Goal: Transaction & Acquisition: Obtain resource

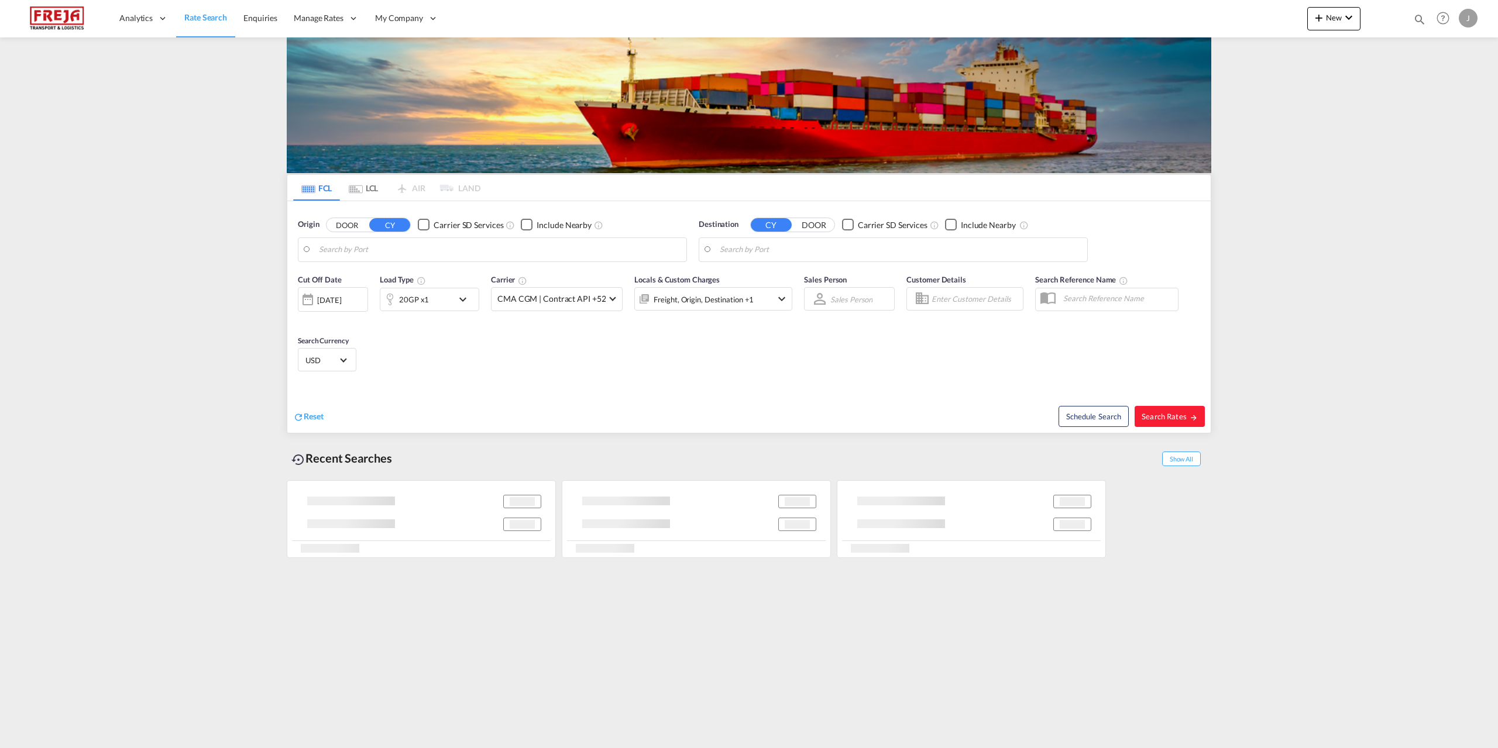
type input "Raumo (Rauma), [GEOGRAPHIC_DATA]"
type input "Montreal, QC, CAMTR"
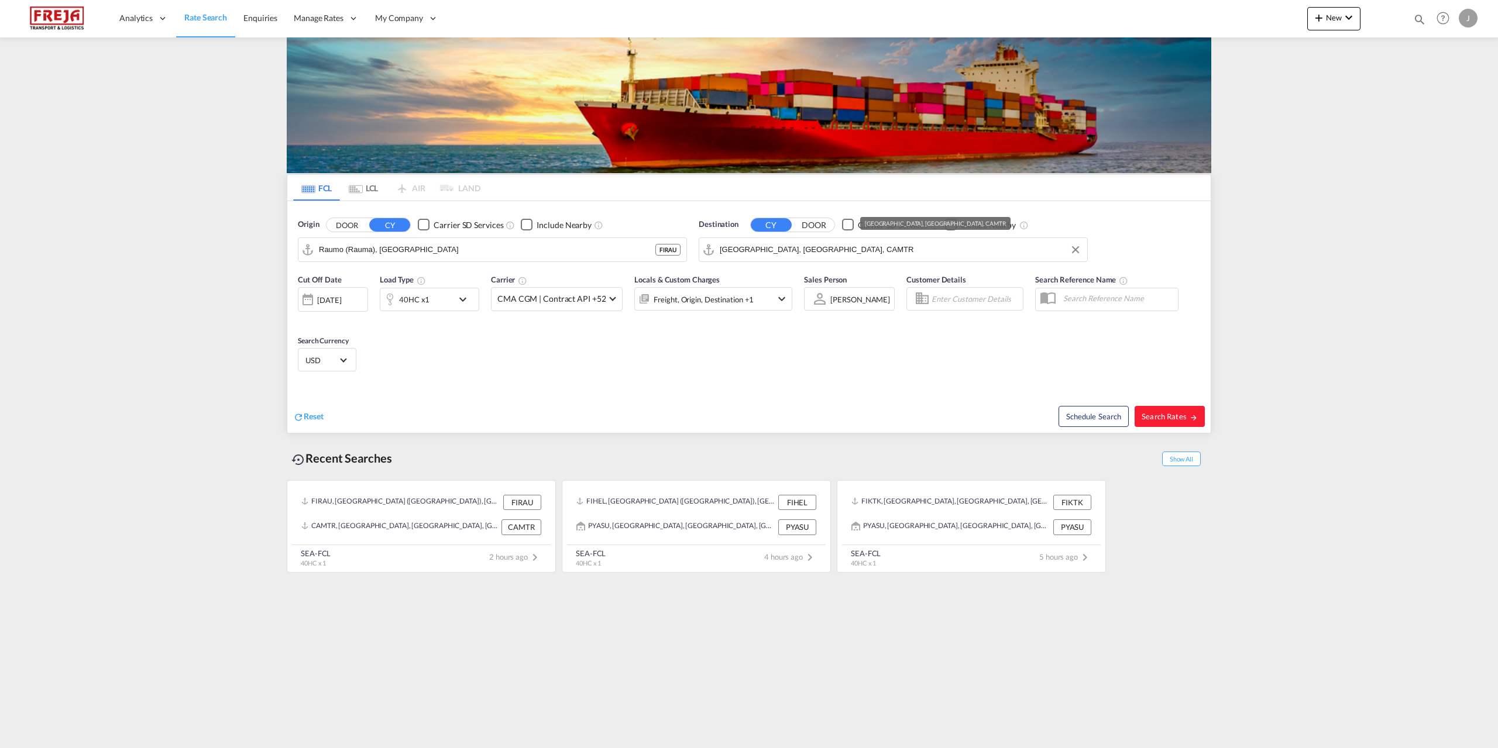
drag, startPoint x: 827, startPoint y: 249, endPoint x: 535, endPoint y: 276, distance: 293.2
click at [552, 273] on form "Origin DOOR CY Carrier SD Services Include Nearby Raumo (Rauma), FIRAU FIRAU De…" at bounding box center [748, 317] width 923 height 232
click at [1165, 418] on span "Search Rates" at bounding box center [1170, 416] width 56 height 9
type input "FIRAU to CAMTR / 29 Sep 2025"
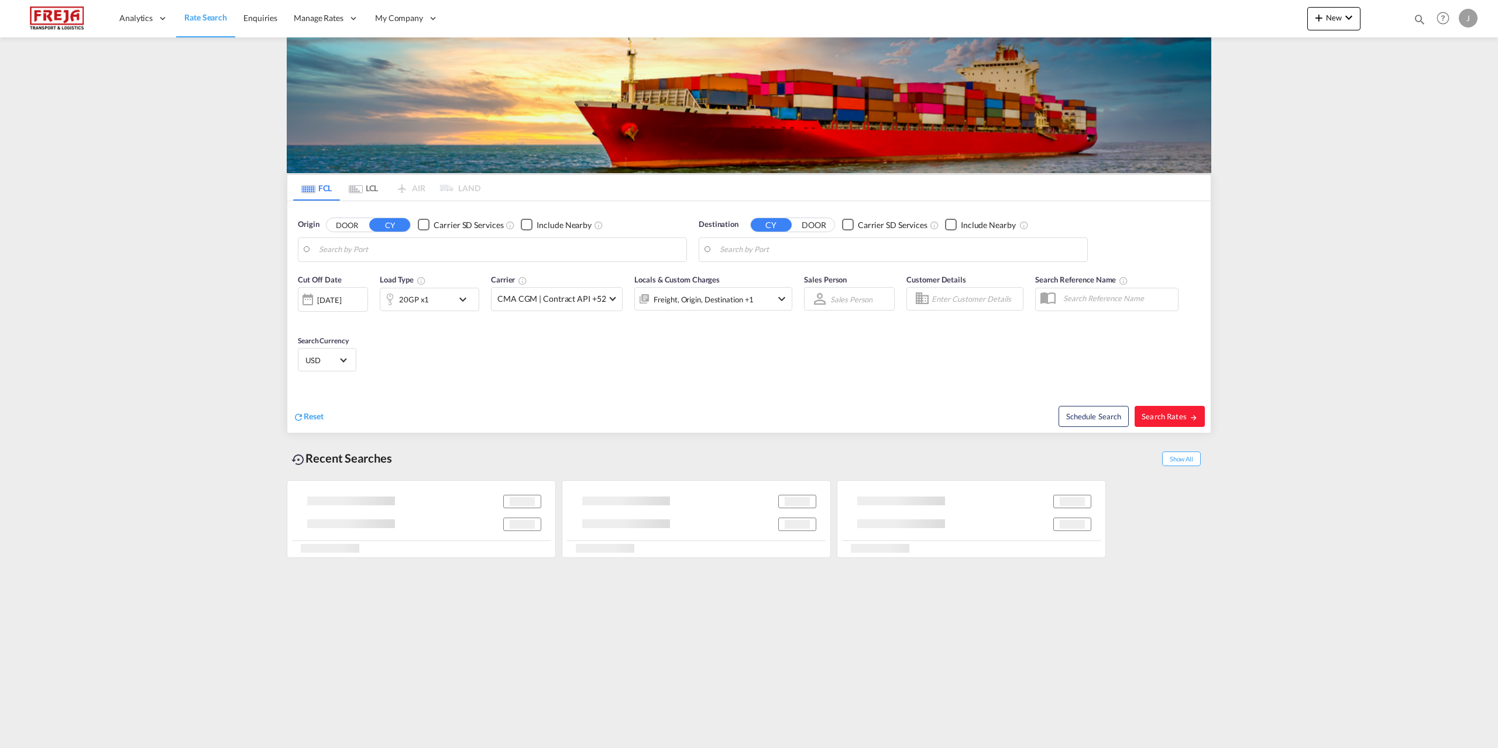
type input "Raumo (Rauma), [GEOGRAPHIC_DATA]"
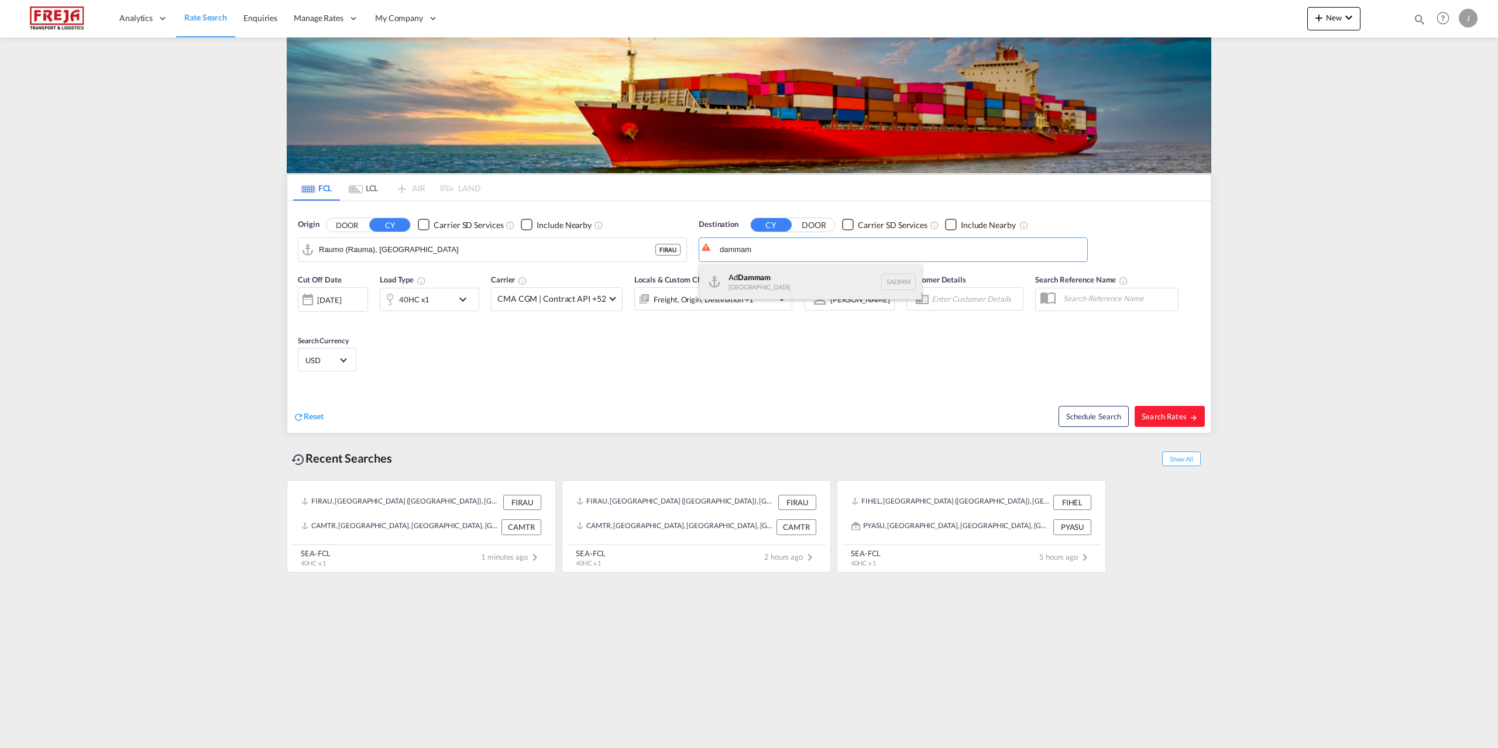
click at [748, 276] on div "Ad Dammam Saudi Arabia SADMM" at bounding box center [810, 281] width 222 height 35
type input "Ad Dammam, SADMM"
click at [1154, 412] on span "Search Rates" at bounding box center [1170, 416] width 56 height 9
type input "FIRAU to SADMM / 29 Sep 2025"
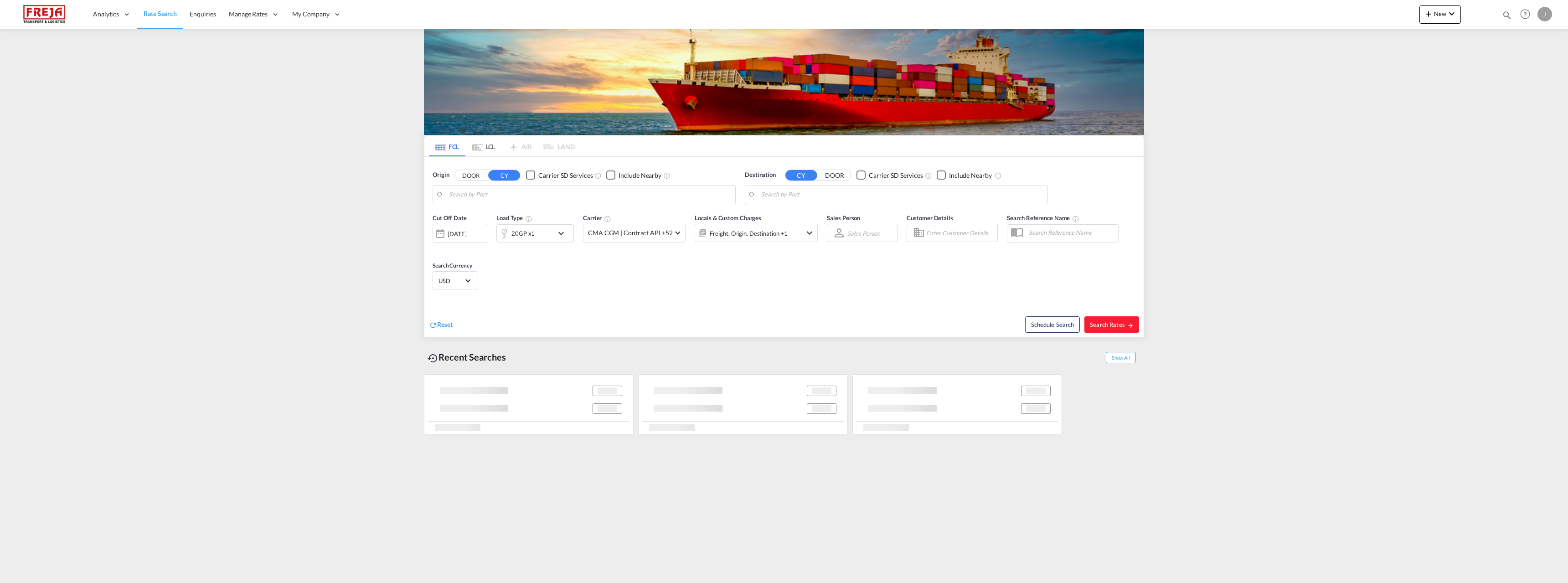
type input "Raumo (Rauma), [GEOGRAPHIC_DATA]"
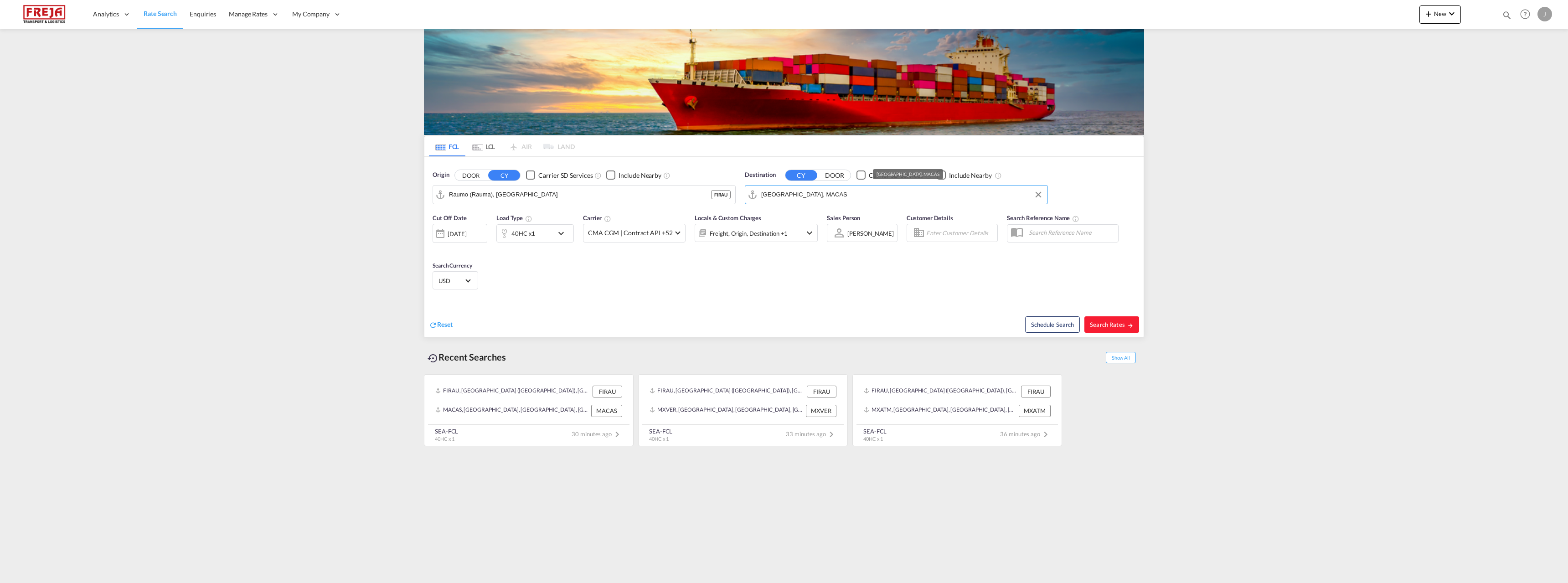
click at [835, 199] on input "[GEOGRAPHIC_DATA], MACAS" at bounding box center [902, 195] width 282 height 14
click at [791, 221] on div "Jedda h [GEOGRAPHIC_DATA] SAJED" at bounding box center [832, 219] width 173 height 27
type input "Jeddah, SAJED"
click at [537, 235] on div "40HC x1" at bounding box center [525, 233] width 57 height 18
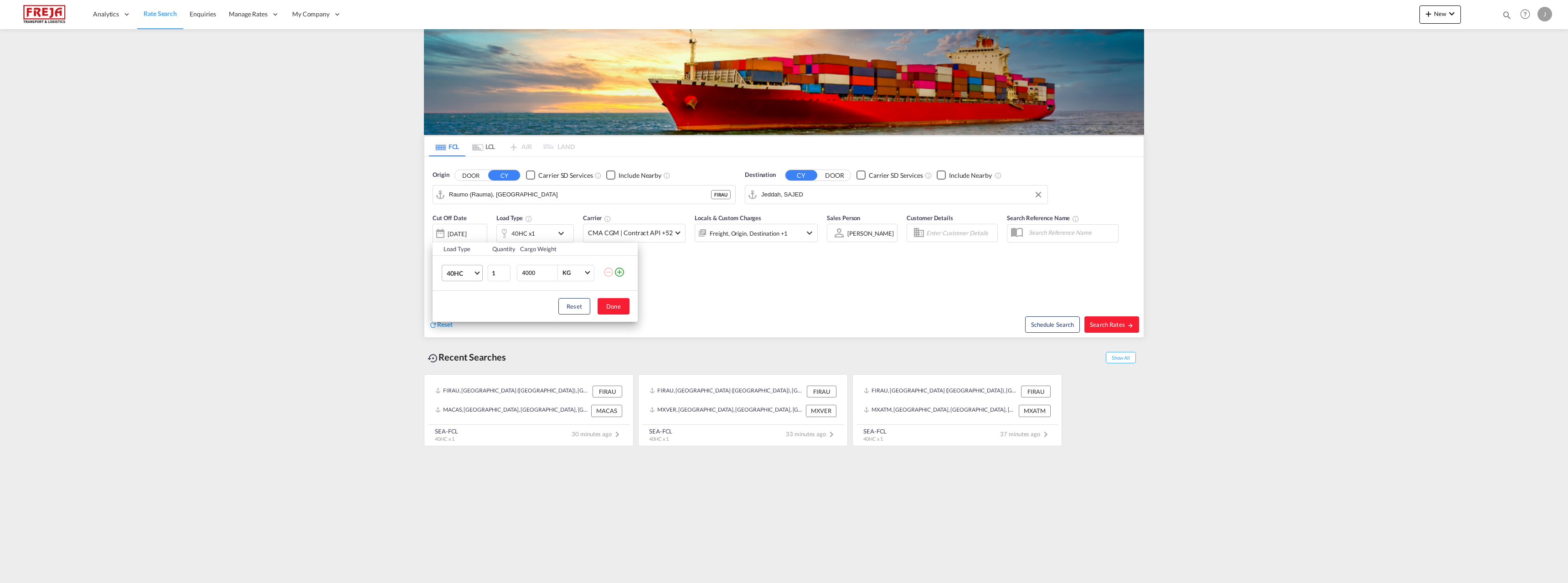
click at [467, 273] on span "40HC" at bounding box center [460, 274] width 26 height 9
click at [456, 228] on div "20GP" at bounding box center [454, 229] width 16 height 9
click at [608, 303] on button "Done" at bounding box center [613, 306] width 32 height 16
click at [1120, 325] on span "Search Rates" at bounding box center [1112, 324] width 44 height 7
type input "FIRAU to SAJED / [DATE]"
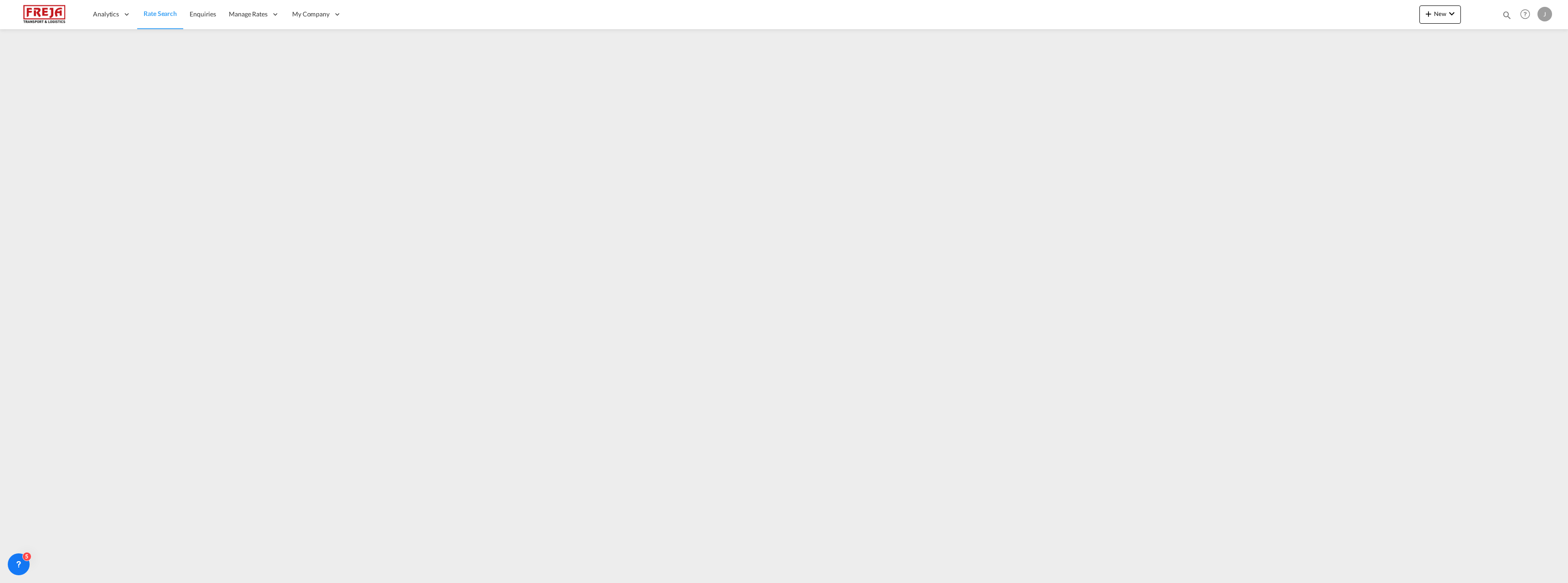
click at [163, 17] on span "Rate Search" at bounding box center [160, 13] width 33 height 8
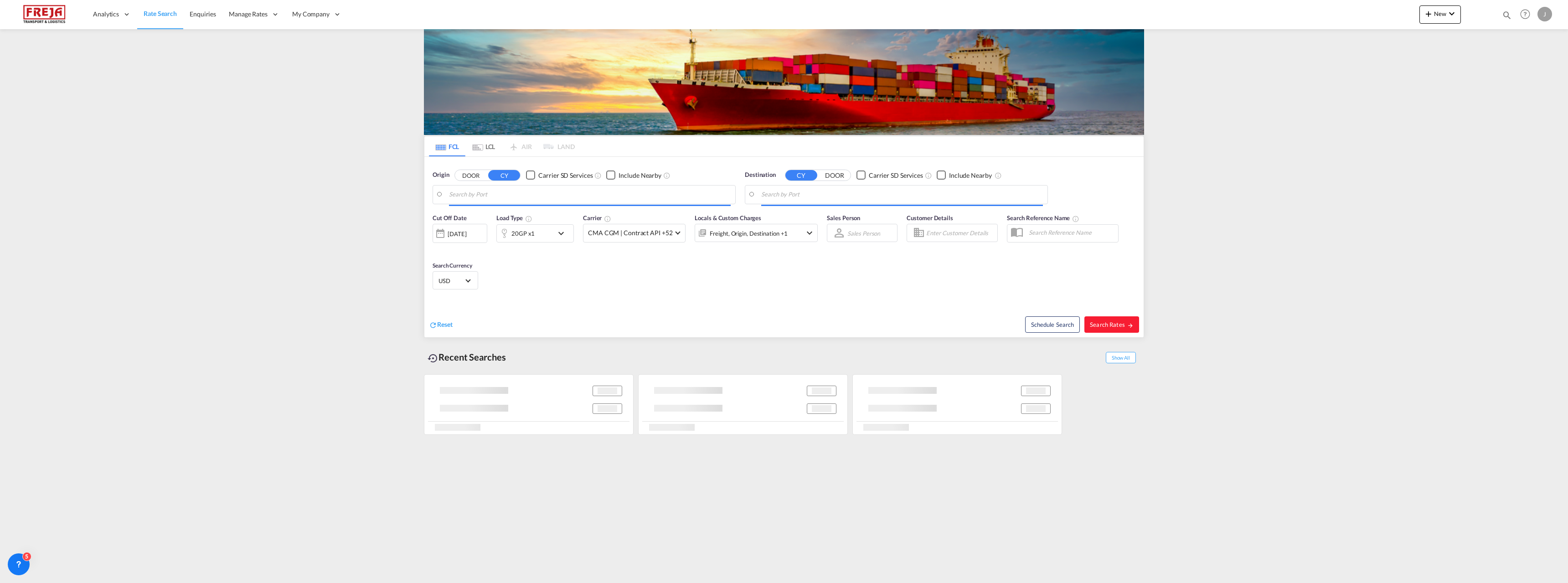
click at [488, 147] on md-tab-item "LCL" at bounding box center [483, 147] width 37 height 20
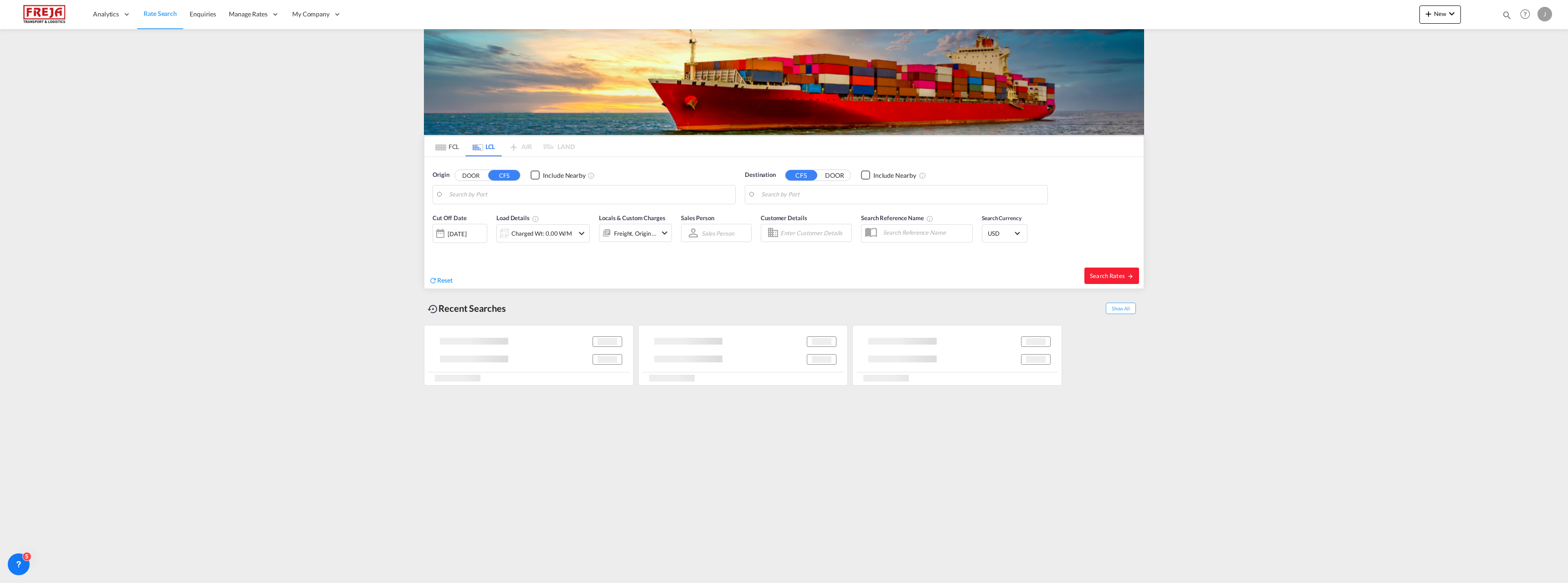
click at [480, 199] on body "Analytics Reports Dashboard Rate Search Enquiries Manage Rates Contract Rates" at bounding box center [784, 292] width 1568 height 583
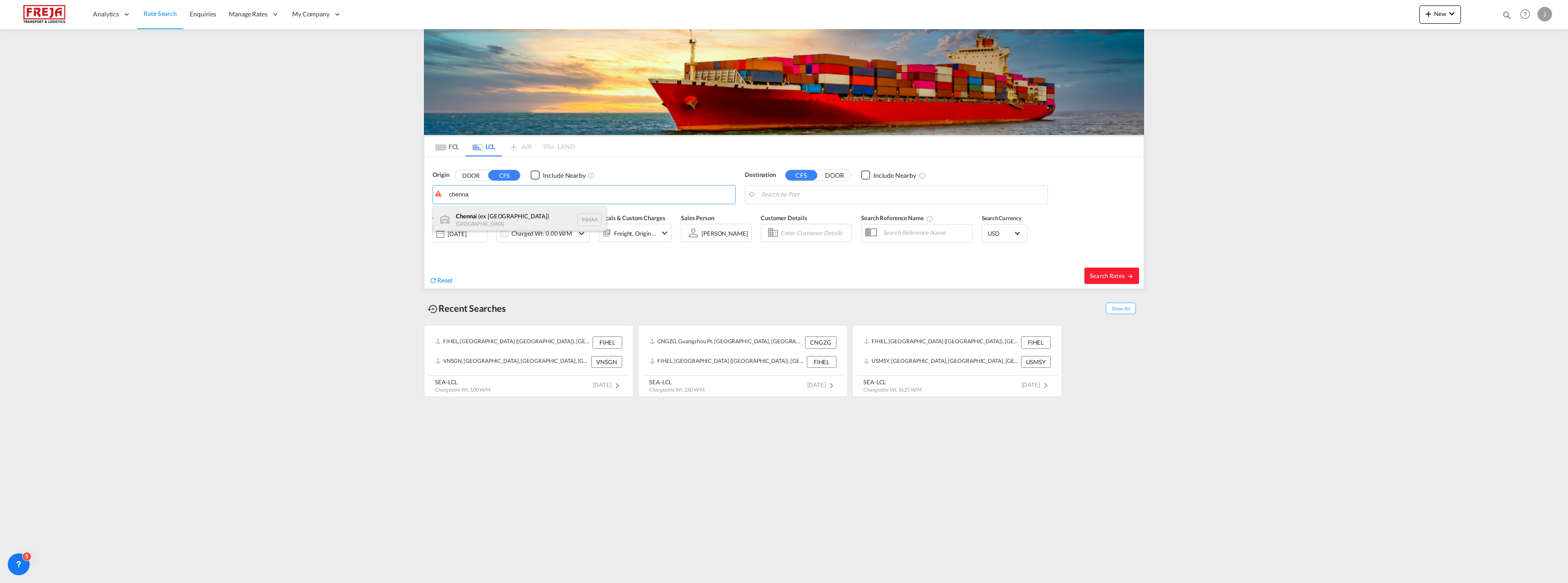
click at [478, 214] on div "[PERSON_NAME] (ex [GEOGRAPHIC_DATA]) [GEOGRAPHIC_DATA] INMAA" at bounding box center [520, 219] width 173 height 27
type input "[GEOGRAPHIC_DATA] (ex [GEOGRAPHIC_DATA]), INMAA"
click at [836, 197] on body "Analytics Reports Dashboard Rate Search Enquiries Manage Rates Contract Rates" at bounding box center [784, 292] width 1568 height 583
click at [827, 217] on div "[GEOGRAPHIC_DATA] ( [GEOGRAPHIC_DATA] ) [GEOGRAPHIC_DATA] [GEOGRAPHIC_DATA]" at bounding box center [832, 222] width 173 height 33
type input "[GEOGRAPHIC_DATA] ([GEOGRAPHIC_DATA]), [GEOGRAPHIC_DATA]"
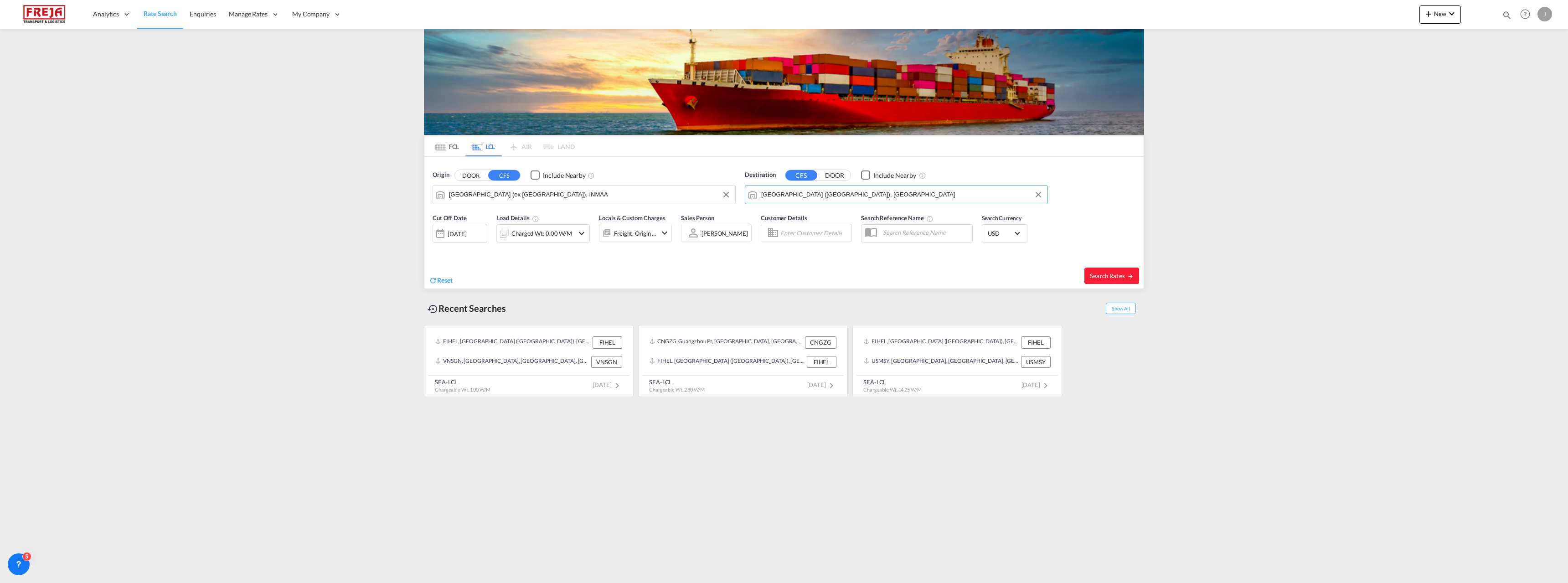
click at [513, 238] on div "Charged Wt: 0.00 W/M" at bounding box center [542, 233] width 61 height 12
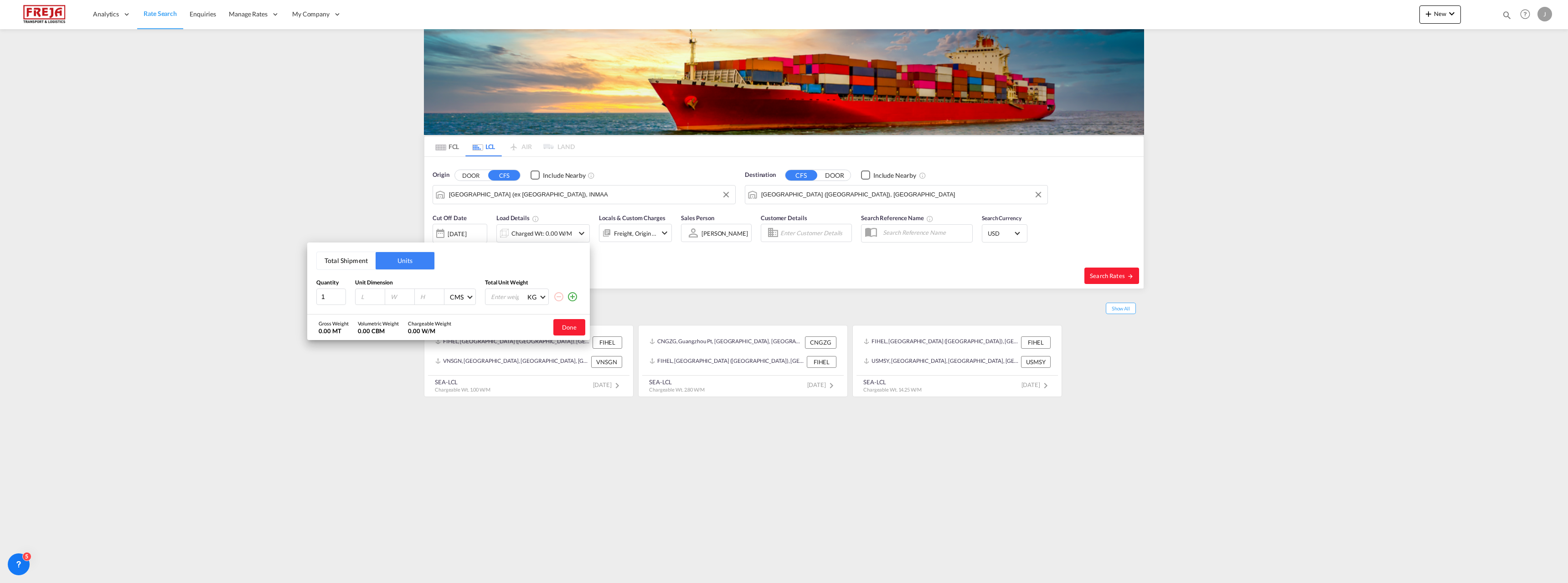
click at [341, 265] on button "Total Shipment" at bounding box center [346, 261] width 58 height 17
click at [328, 300] on input "1" at bounding box center [331, 298] width 30 height 16
type input "10"
type input "10164"
click at [23, 367] on div "Total Shipment Units Quantity 10 Total Shipment Volume 10164 CBM CBM CFT Total …" at bounding box center [784, 292] width 1568 height 583
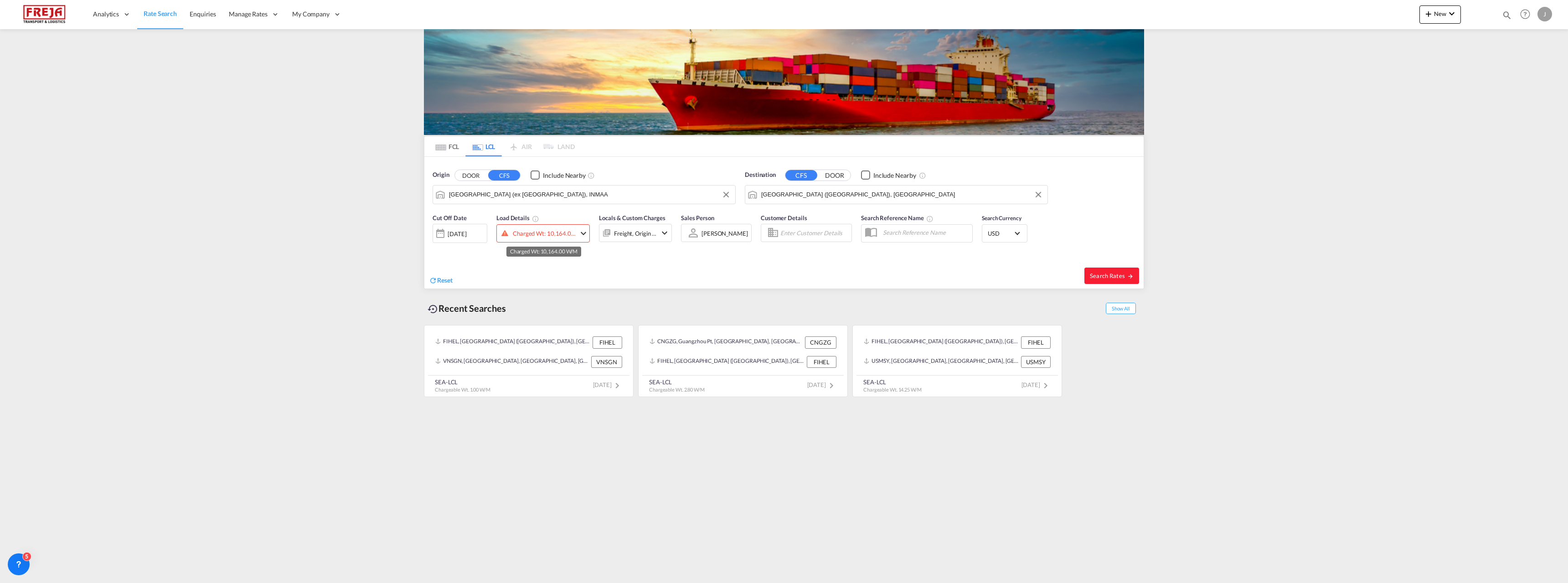
click at [561, 230] on div "Charged Wt: 10,164.00 W/M" at bounding box center [544, 233] width 63 height 12
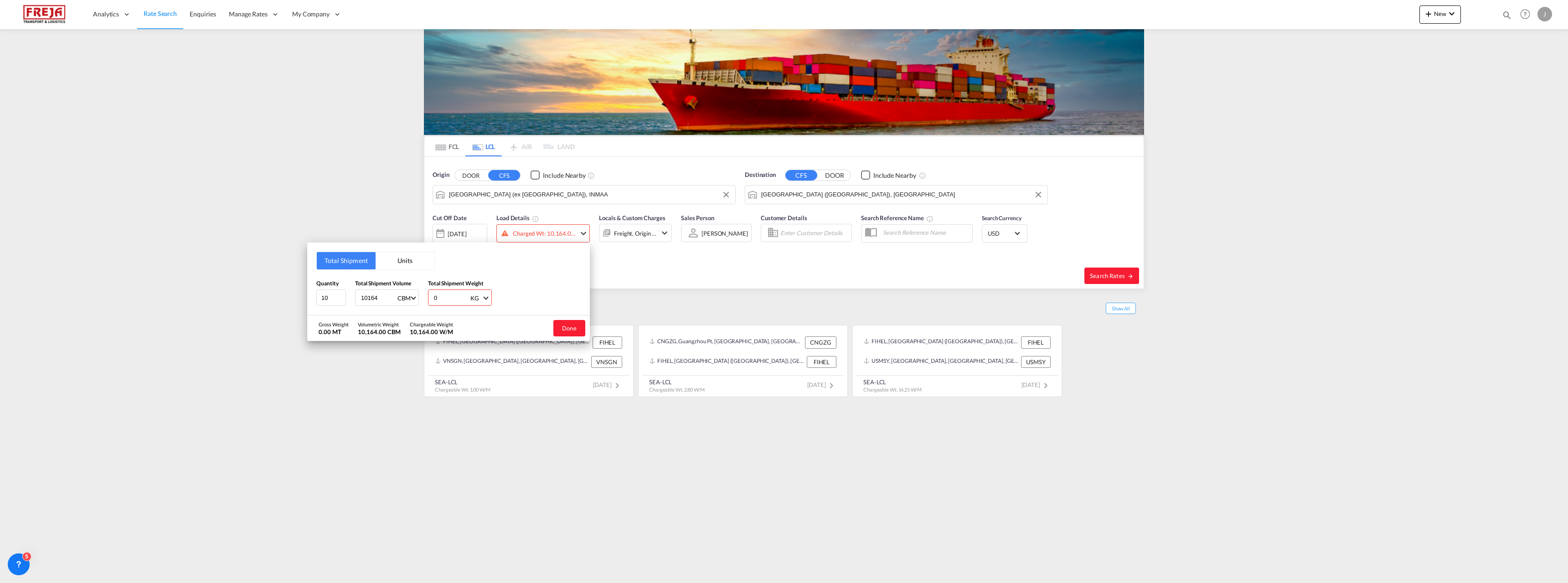
click at [435, 299] on input "0" at bounding box center [451, 298] width 37 height 16
type input "7140"
click at [564, 326] on button "Done" at bounding box center [569, 328] width 32 height 16
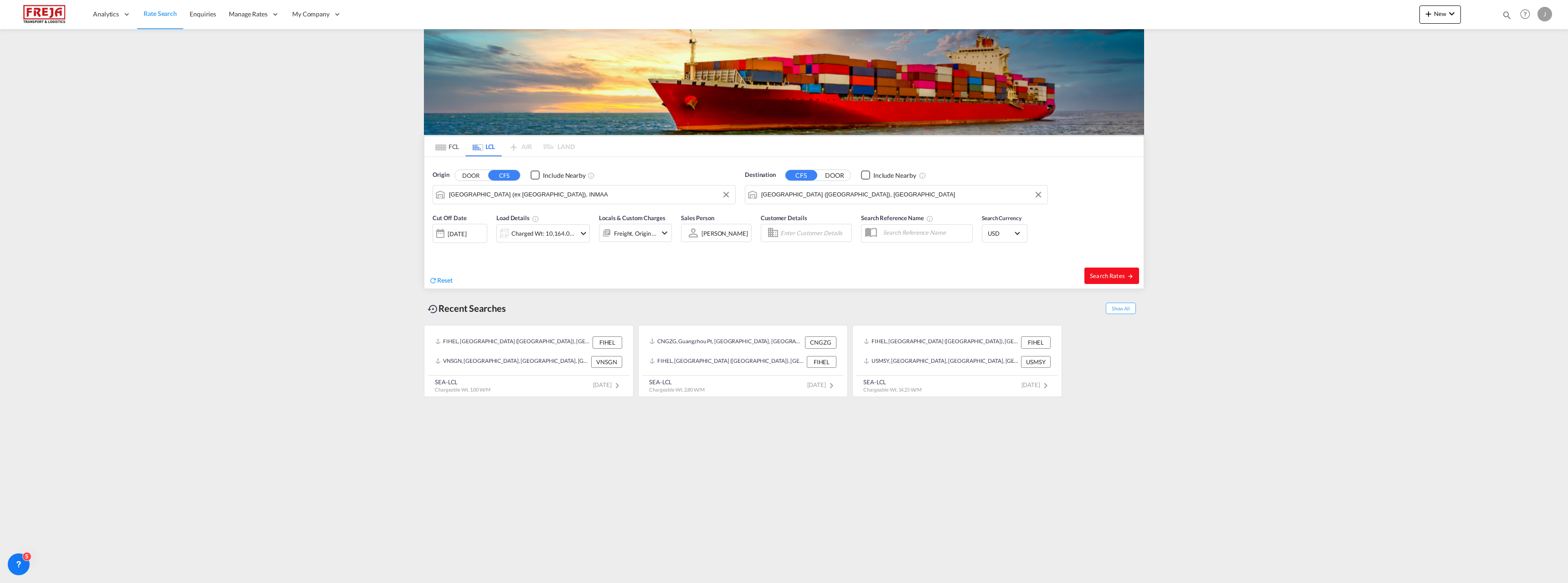
click at [1092, 269] on button "Search Rates" at bounding box center [1112, 275] width 55 height 16
type input "INMAA to [GEOGRAPHIC_DATA] / [DATE]"
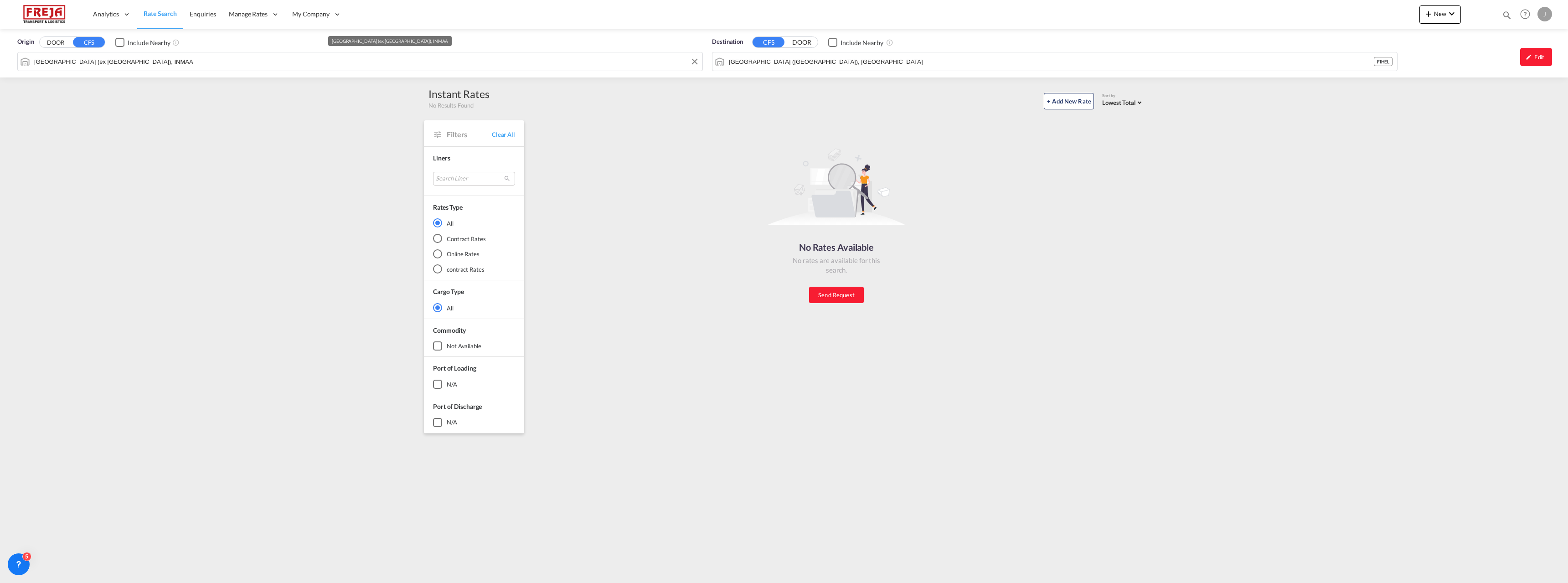
click at [440, 65] on input "[GEOGRAPHIC_DATA] (ex [GEOGRAPHIC_DATA]), INMAA" at bounding box center [366, 62] width 664 height 14
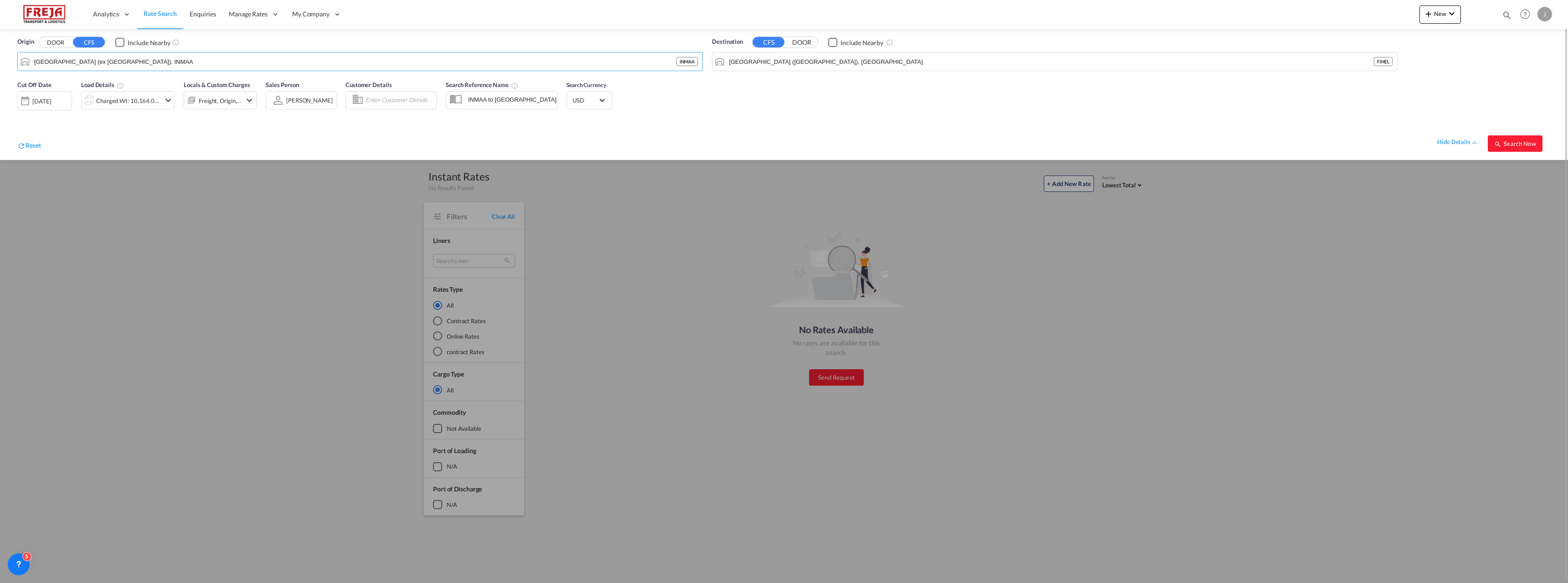
click at [44, 94] on div "[DATE]" at bounding box center [44, 101] width 55 height 19
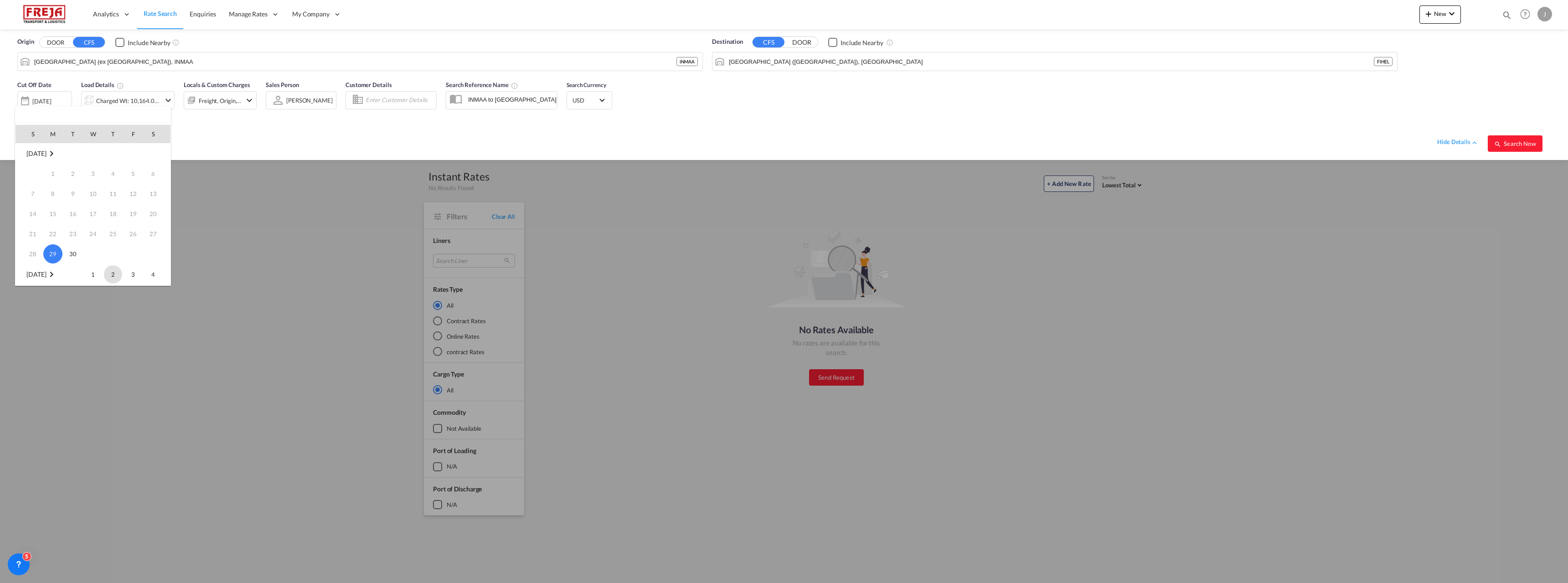
click at [114, 277] on span "2" at bounding box center [112, 274] width 18 height 18
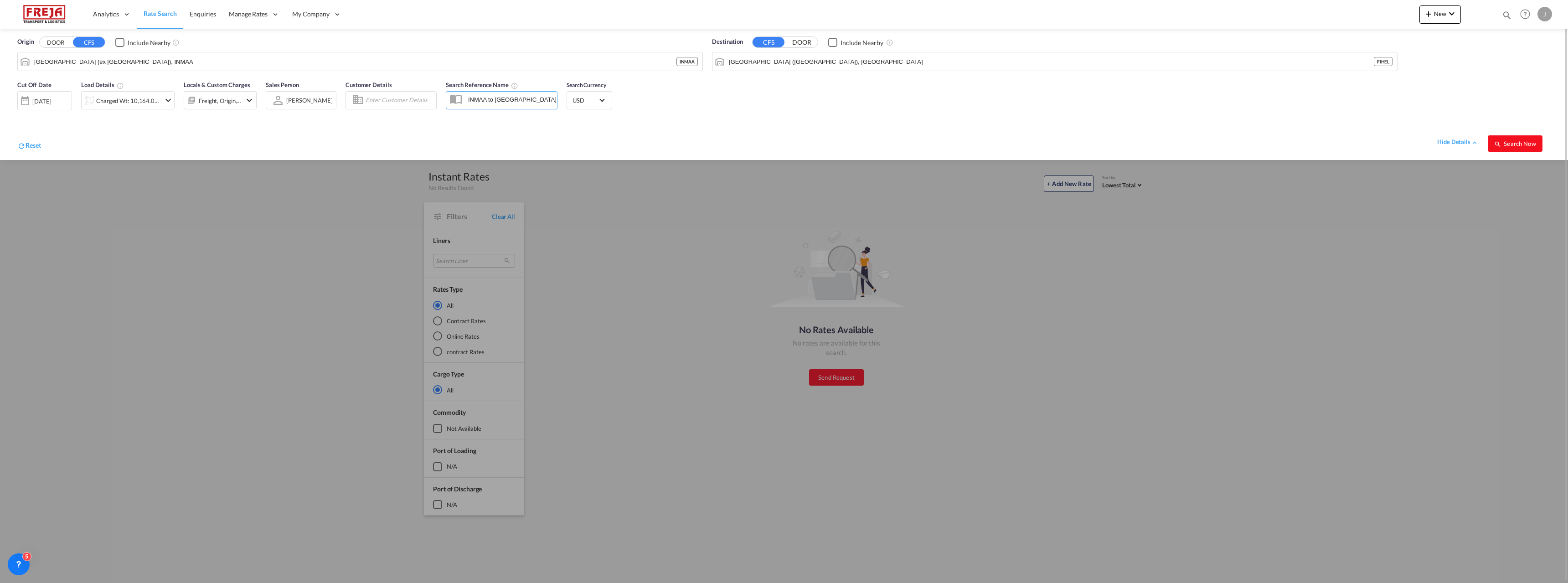
click at [1508, 143] on span "Search Now" at bounding box center [1514, 143] width 41 height 7
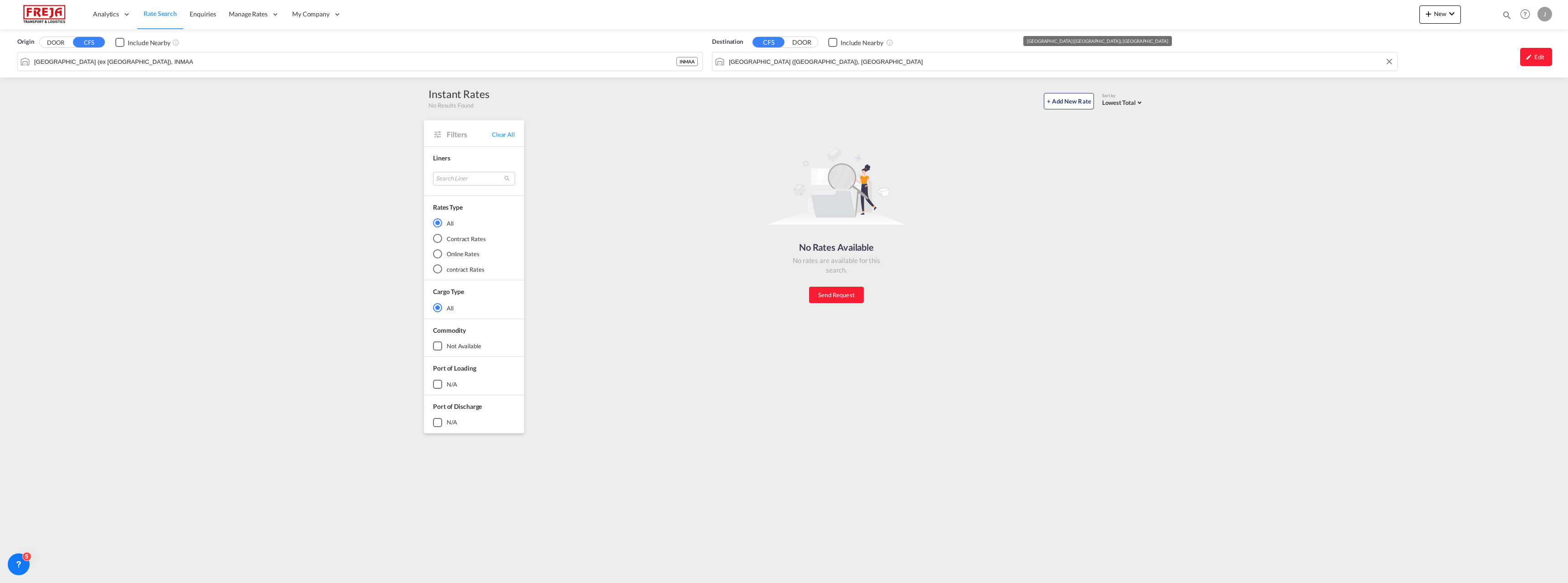
click at [964, 58] on input "[GEOGRAPHIC_DATA] ([GEOGRAPHIC_DATA]), [GEOGRAPHIC_DATA]" at bounding box center [1061, 62] width 664 height 14
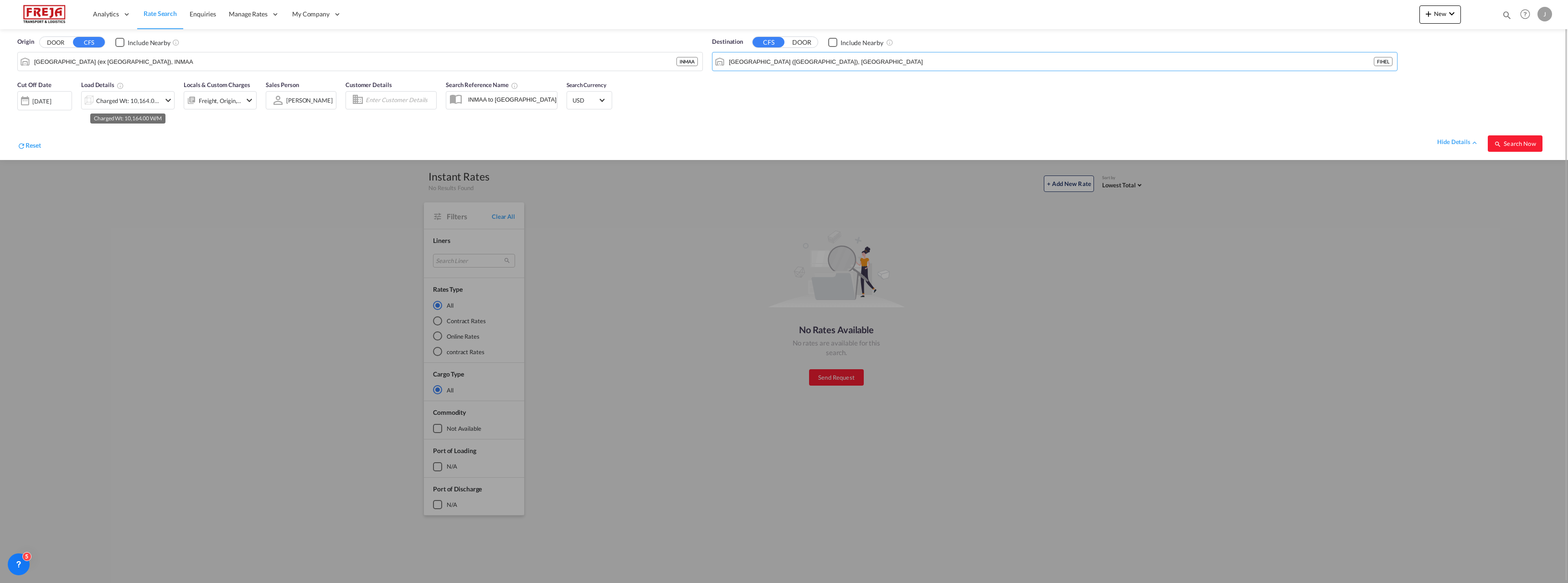
click at [125, 104] on div "Charged Wt: 10,164.00 W/M" at bounding box center [128, 101] width 65 height 12
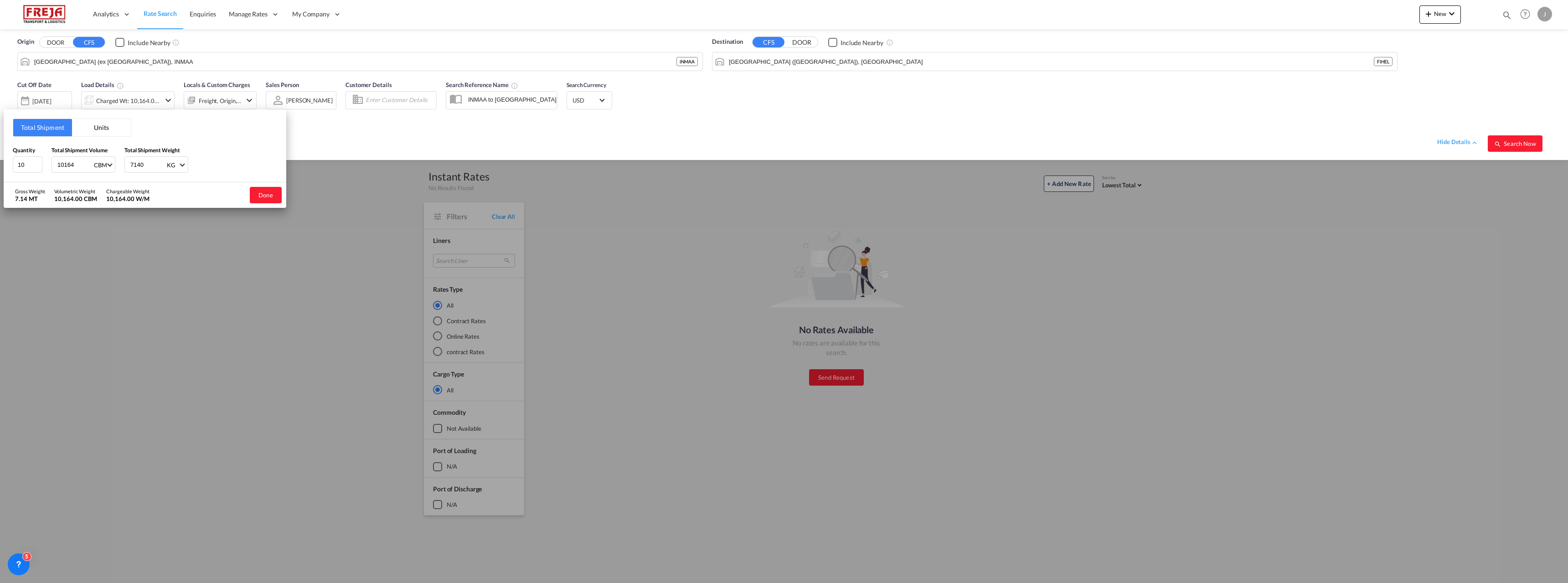
click at [66, 169] on input "10164" at bounding box center [75, 164] width 37 height 16
click at [62, 168] on input "10164" at bounding box center [75, 164] width 37 height 16
drag, startPoint x: 75, startPoint y: 165, endPoint x: 63, endPoint y: 164, distance: 12.0
click at [63, 164] on input "10164" at bounding box center [75, 164] width 37 height 16
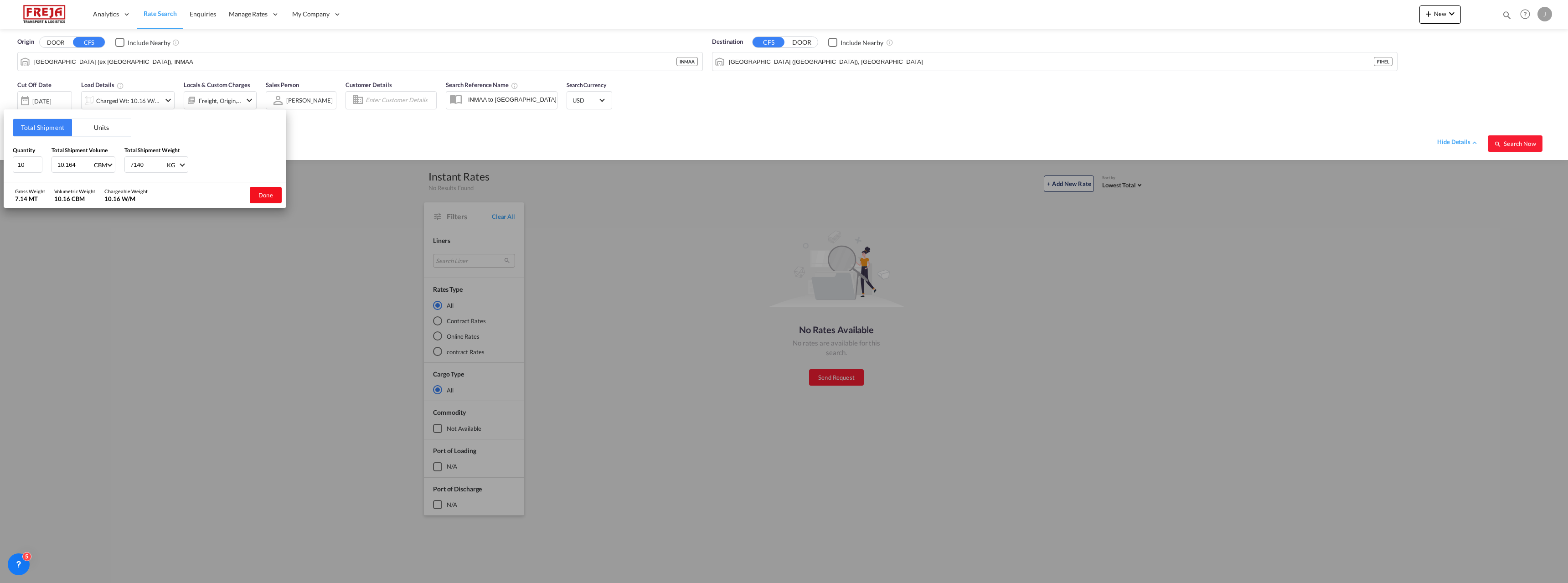
type input "10.164"
click at [264, 193] on button "Done" at bounding box center [266, 195] width 32 height 16
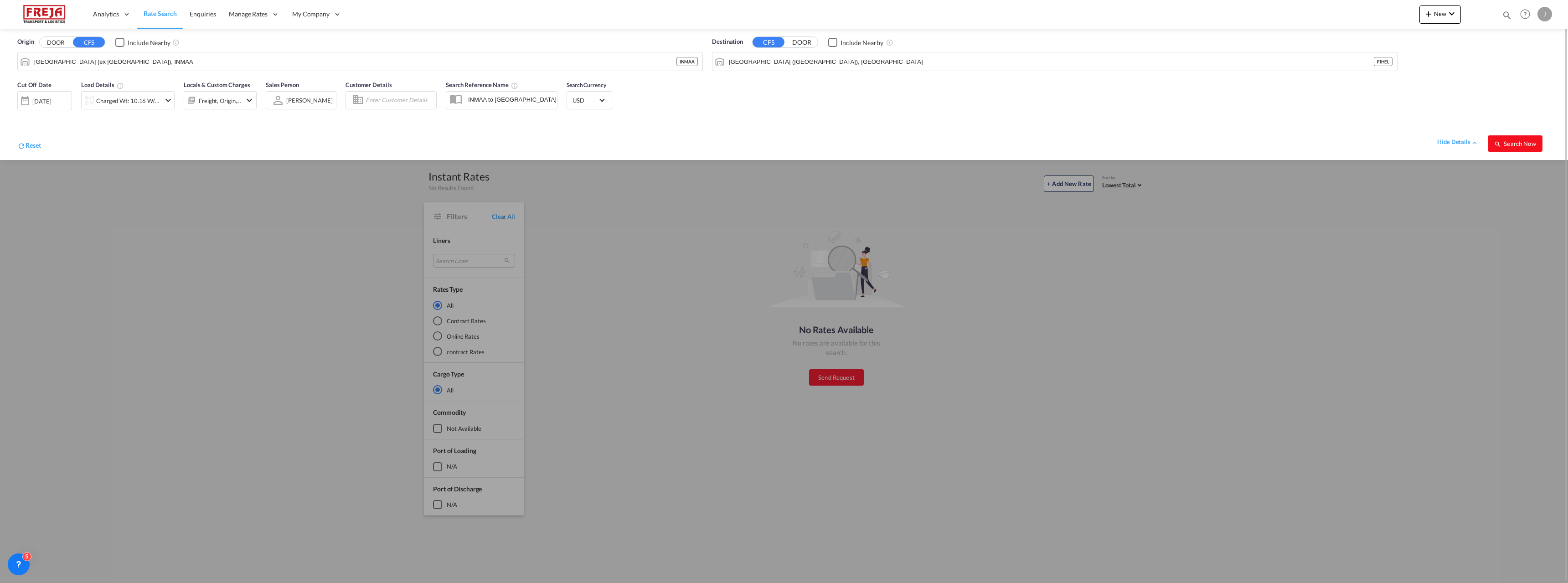
click at [1500, 147] on md-icon "icon-magnify" at bounding box center [1497, 143] width 7 height 7
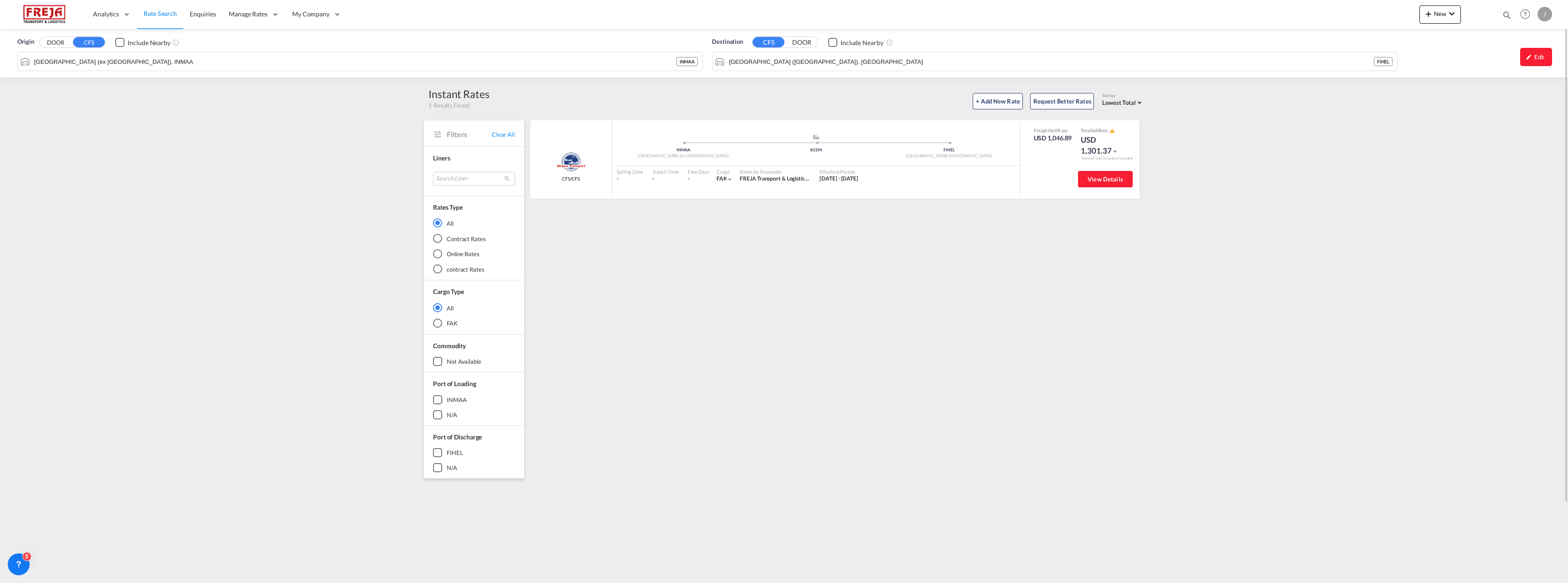
click at [153, 15] on span "Rate Search" at bounding box center [160, 13] width 33 height 8
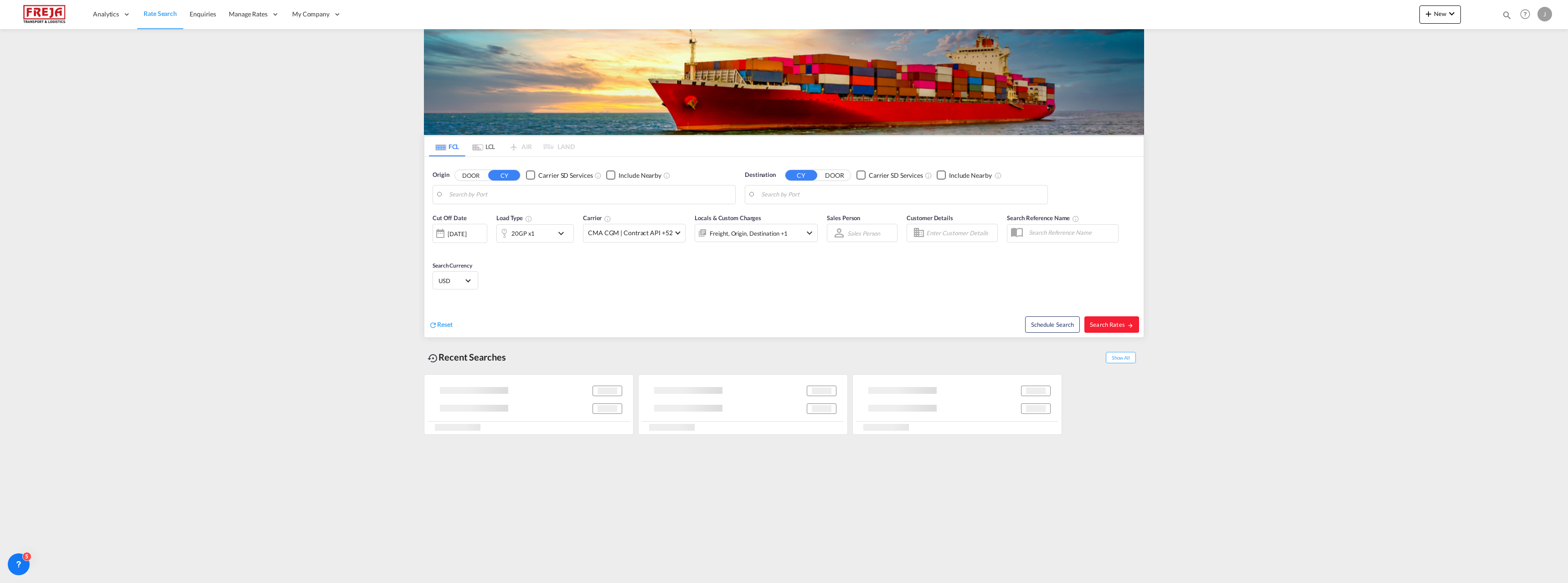
type input "Oulu ([GEOGRAPHIC_DATA]), [GEOGRAPHIC_DATA]"
type input "[GEOGRAPHIC_DATA], [GEOGRAPHIC_DATA], CATOR"
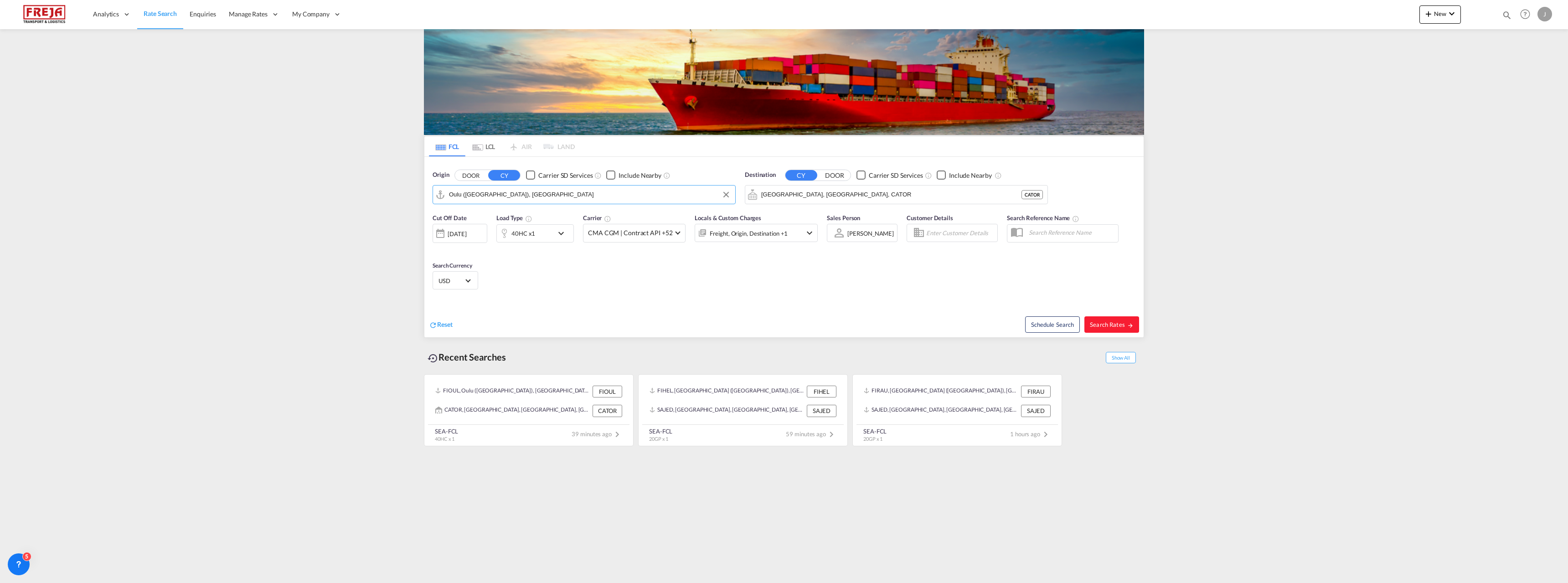
click at [470, 192] on input "Oulu ([GEOGRAPHIC_DATA]), [GEOGRAPHIC_DATA]" at bounding box center [590, 195] width 282 height 14
click at [485, 221] on div "Raumo ( [GEOGRAPHIC_DATA] ) [GEOGRAPHIC_DATA] FIRAU" at bounding box center [520, 219] width 173 height 27
type input "Raumo (Rauma), [GEOGRAPHIC_DATA]"
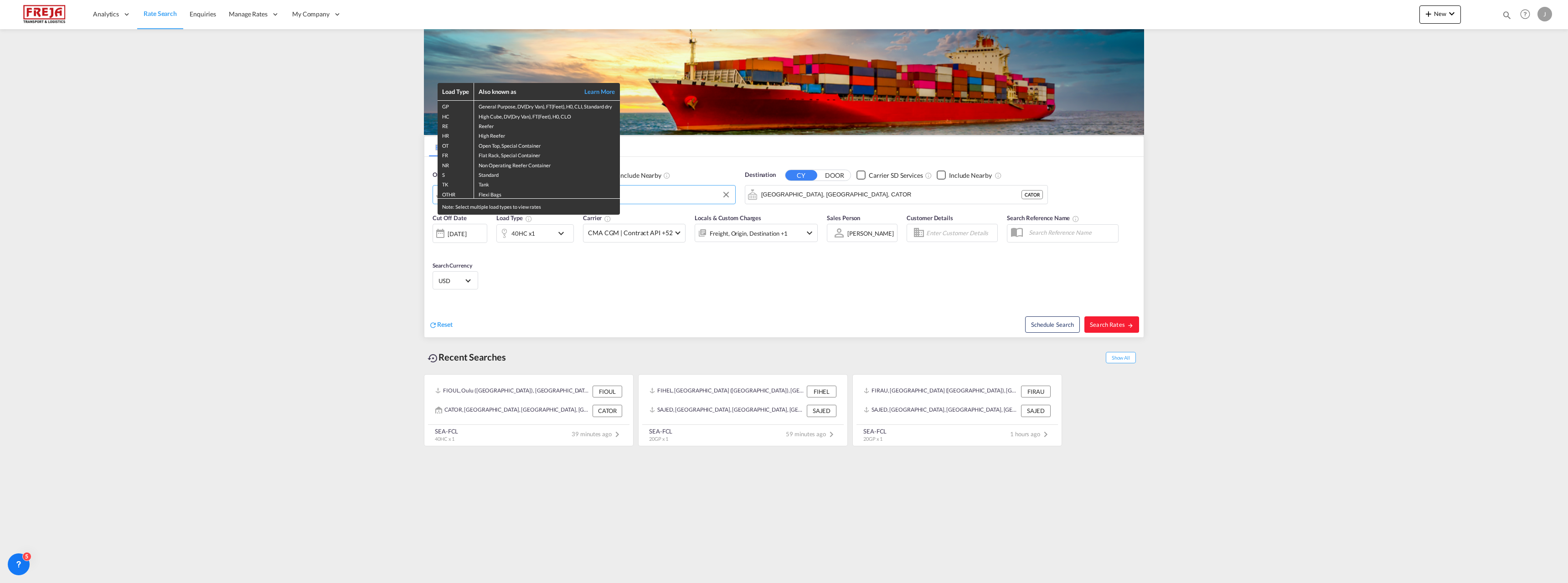
click at [830, 194] on div "Load Type Also known as Learn More GP General Purpose, DV(Dry Van), FT(Feet), H…" at bounding box center [784, 292] width 1568 height 583
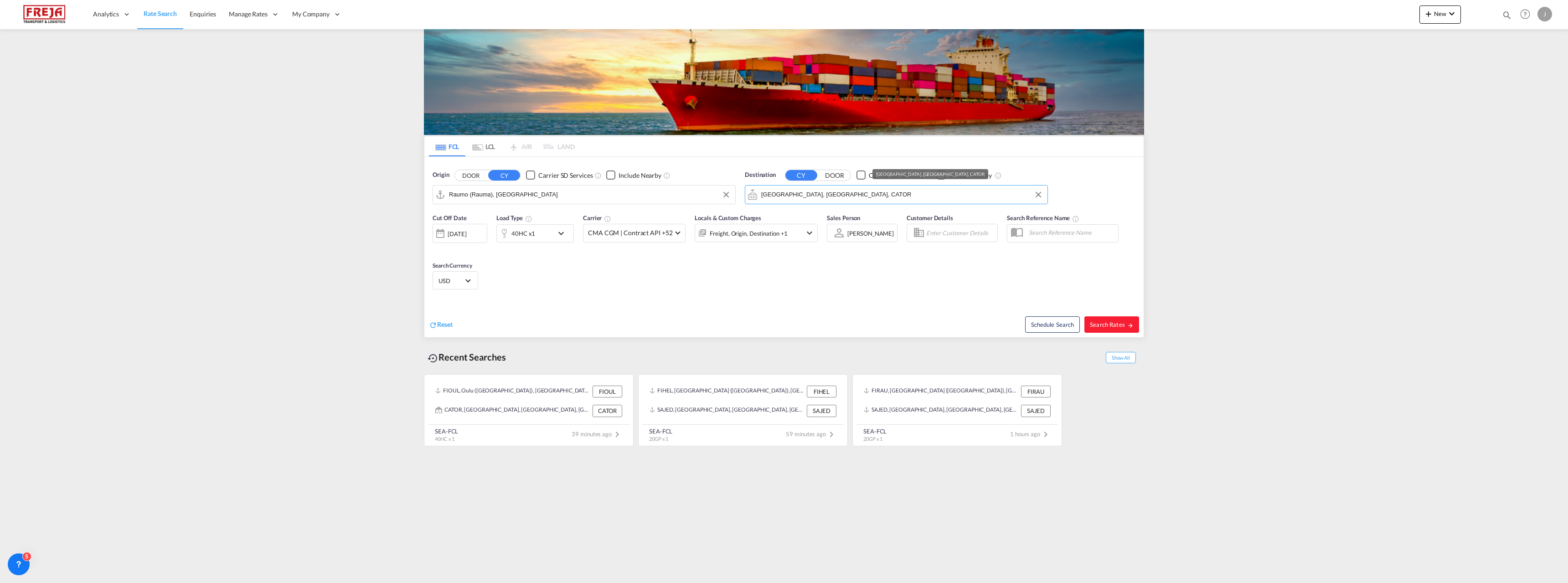
click at [822, 194] on input "[GEOGRAPHIC_DATA], [GEOGRAPHIC_DATA], CATOR" at bounding box center [902, 195] width 282 height 14
click at [811, 220] on div "Singapore [GEOGRAPHIC_DATA] [GEOGRAPHIC_DATA]" at bounding box center [832, 219] width 173 height 27
type input "[GEOGRAPHIC_DATA], SGSIN"
click at [516, 230] on div "40HC x1" at bounding box center [523, 233] width 23 height 12
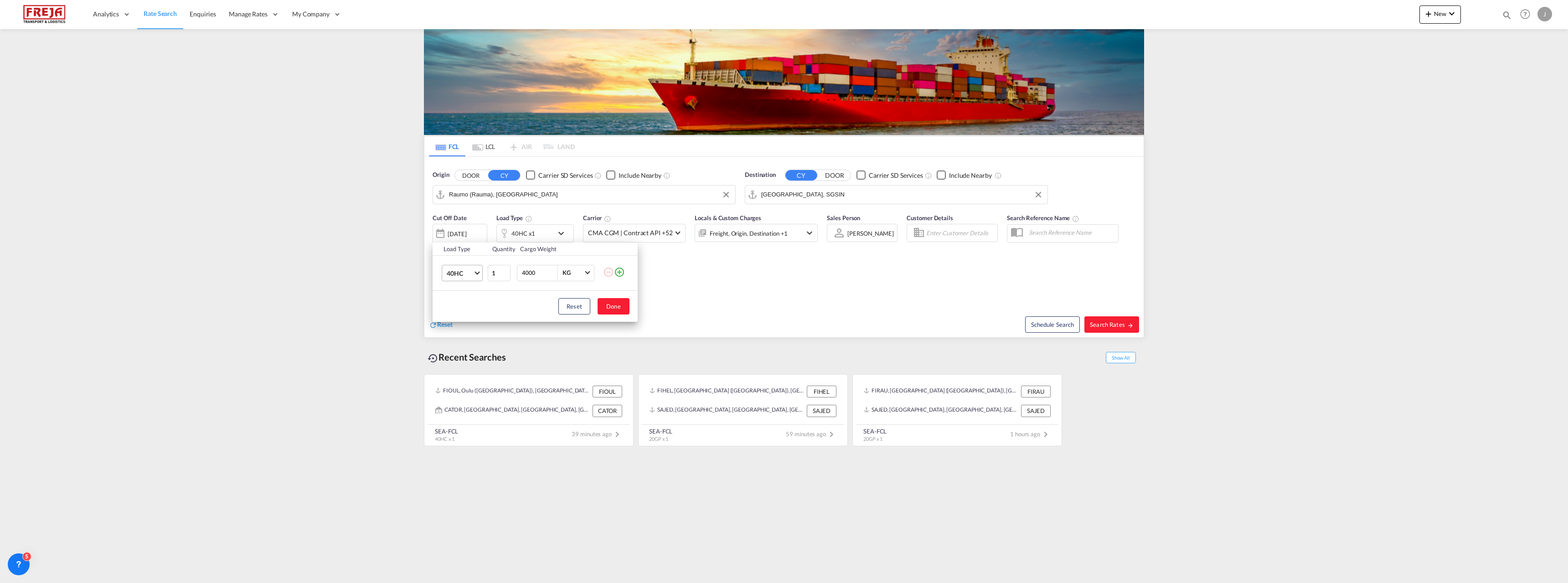
click at [470, 268] on md-select-value "40HC" at bounding box center [463, 274] width 37 height 16
click at [456, 229] on div "20GP" at bounding box center [454, 229] width 16 height 9
click at [612, 301] on button "Done" at bounding box center [613, 306] width 32 height 16
click at [1115, 322] on span "Search Rates" at bounding box center [1112, 324] width 44 height 7
type input "FIRAU to SGSIN / [DATE]"
